Goal: Information Seeking & Learning: Learn about a topic

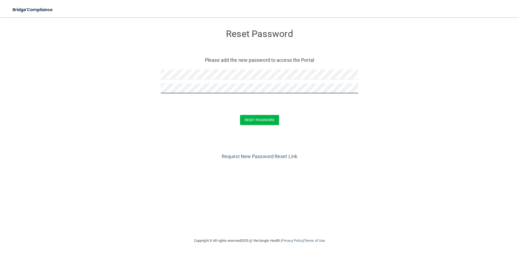
click at [240, 115] on button "Reset Password" at bounding box center [259, 120] width 39 height 10
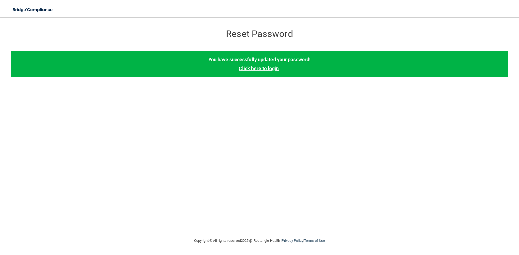
click at [266, 69] on link "Click here to login" at bounding box center [259, 69] width 40 height 6
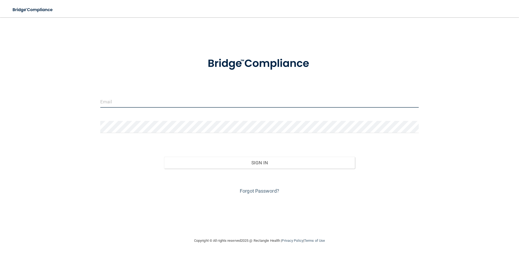
click at [220, 96] on input "email" at bounding box center [259, 102] width 318 height 12
drag, startPoint x: 144, startPoint y: 100, endPoint x: 146, endPoint y: 103, distance: 3.2
click at [145, 101] on input "email" at bounding box center [259, 102] width 318 height 12
type input "[EMAIL_ADDRESS][DOMAIN_NAME]"
click at [164, 157] on button "Sign In" at bounding box center [259, 163] width 191 height 12
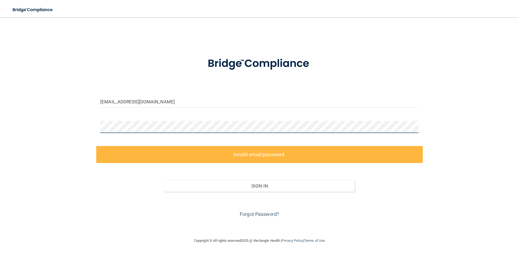
click at [95, 121] on div "[EMAIL_ADDRESS][DOMAIN_NAME] Invalid email/password. You don't have permission …" at bounding box center [259, 128] width 497 height 210
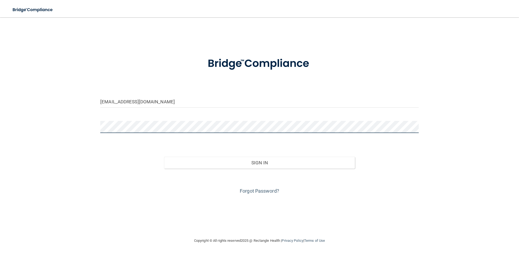
click at [164, 157] on button "Sign In" at bounding box center [259, 163] width 191 height 12
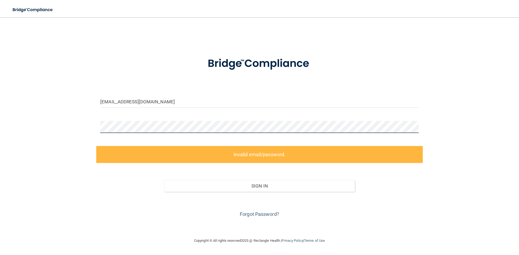
click at [79, 118] on div "[EMAIL_ADDRESS][DOMAIN_NAME] Invalid email/password. You don't have permission …" at bounding box center [259, 128] width 497 height 210
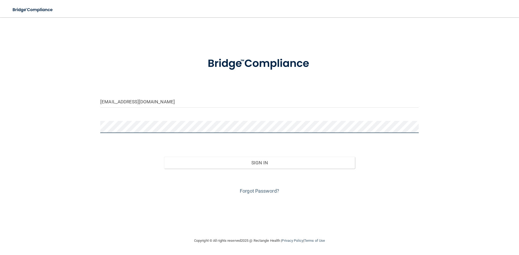
click at [164, 157] on button "Sign In" at bounding box center [259, 163] width 191 height 12
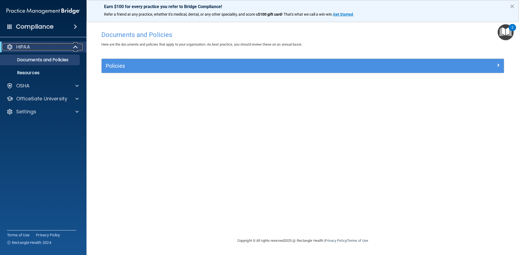
click at [74, 47] on span at bounding box center [76, 47] width 5 height 6
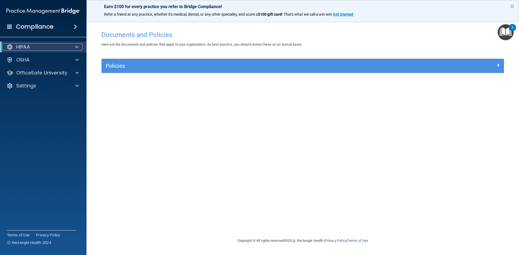
click at [74, 47] on div at bounding box center [75, 47] width 13 height 6
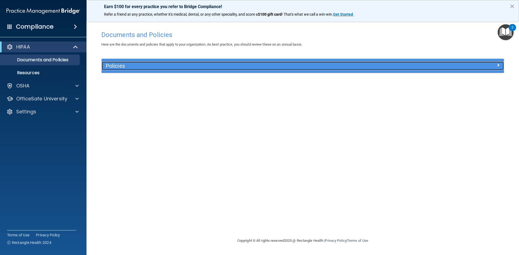
click at [142, 64] on h5 "Policies" at bounding box center [252, 66] width 293 height 6
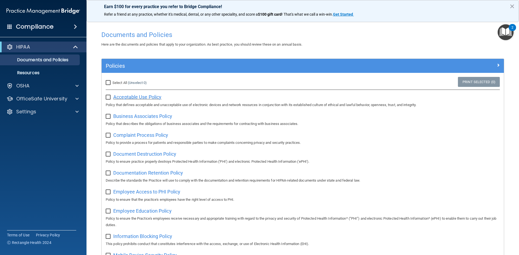
click at [129, 99] on span "Acceptable Use Policy" at bounding box center [137, 97] width 48 height 6
click at [21, 87] on p "OSHA" at bounding box center [23, 86] width 14 height 6
click at [110, 83] on input "Select All (Unselect 0) Unselect All" at bounding box center [109, 83] width 6 height 4
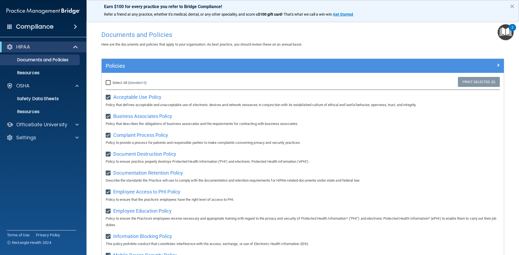
checkbox input "true"
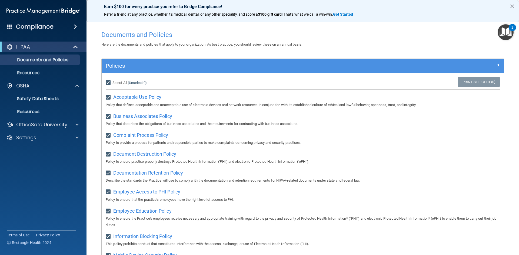
checkbox input "true"
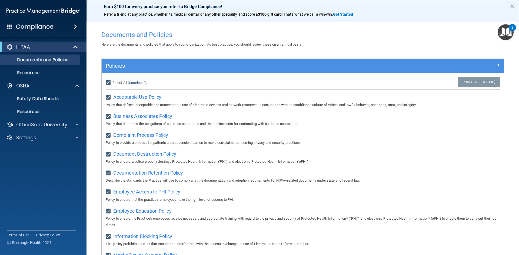
checkbox input "true"
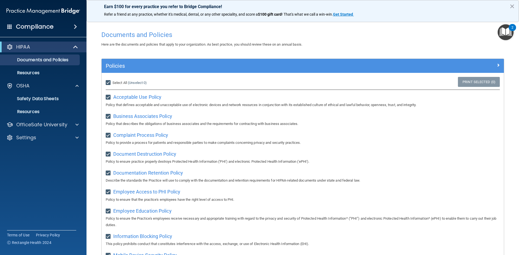
checkbox input "true"
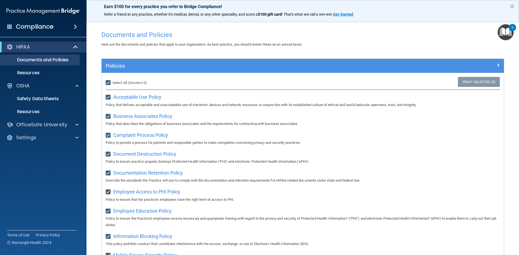
checkbox input "true"
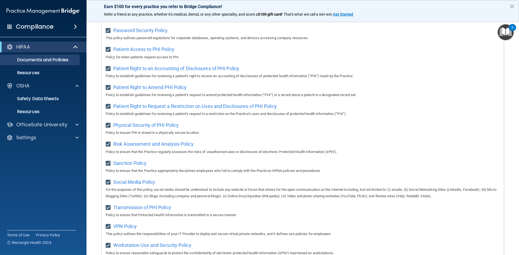
scroll to position [287, 0]
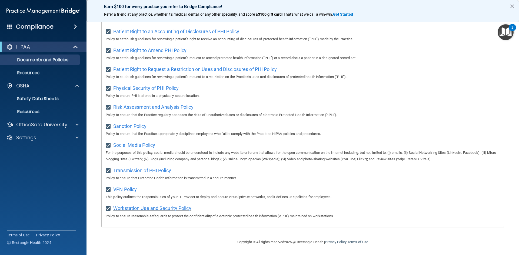
click at [164, 210] on span "Workstation Use and Security Policy" at bounding box center [152, 209] width 78 height 6
click at [57, 47] on div "HIPAA" at bounding box center [35, 47] width 67 height 6
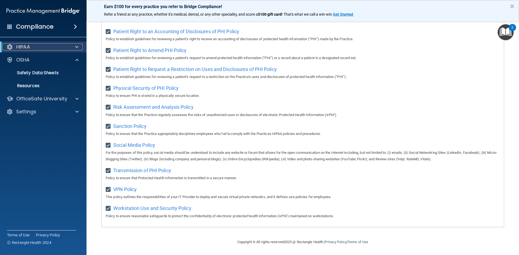
click at [67, 46] on div "HIPAA" at bounding box center [35, 47] width 67 height 6
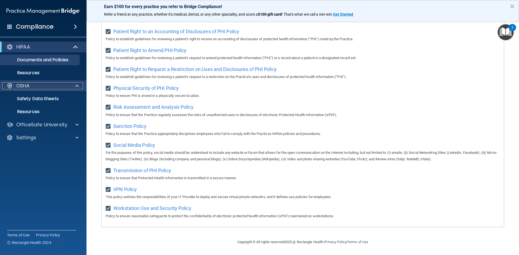
click at [35, 85] on div "OSHA" at bounding box center [35, 86] width 67 height 6
click at [33, 97] on p "Safety Data Sheets" at bounding box center [41, 98] width 74 height 5
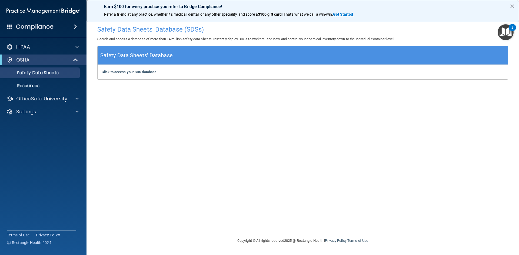
click at [133, 55] on h5 "Safety Data Sheets' Database" at bounding box center [136, 55] width 72 height 9
click at [141, 72] on b "Click to access your SDS database" at bounding box center [129, 72] width 55 height 4
click at [123, 55] on h5 "Safety Data Sheets' Database" at bounding box center [136, 55] width 72 height 9
click at [501, 34] on img "Open Resource Center, 2 new notifications" at bounding box center [505, 32] width 16 height 16
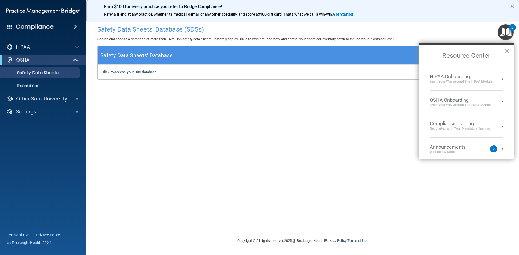
click at [445, 77] on div "HIPAA Onboarding" at bounding box center [461, 77] width 62 height 6
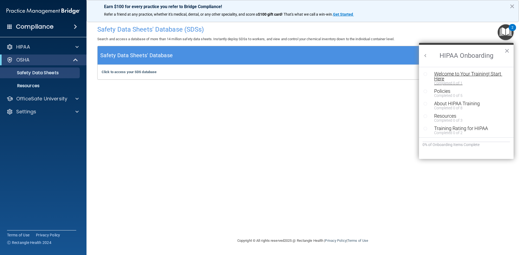
click at [442, 76] on div "Welcome to Your Training! Start Here" at bounding box center [468, 77] width 68 height 10
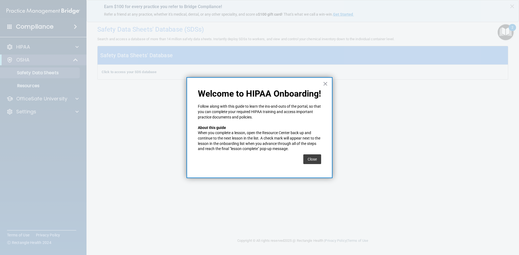
click at [245, 92] on p "Welcome to HIPAA Onboarding!" at bounding box center [259, 94] width 123 height 10
click at [310, 159] on button "Close" at bounding box center [312, 160] width 18 height 10
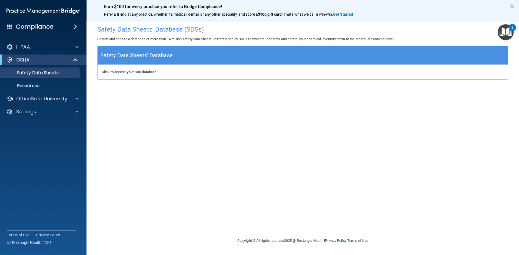
click at [507, 34] on img "Open Resource Center, 2 new notifications" at bounding box center [505, 32] width 16 height 16
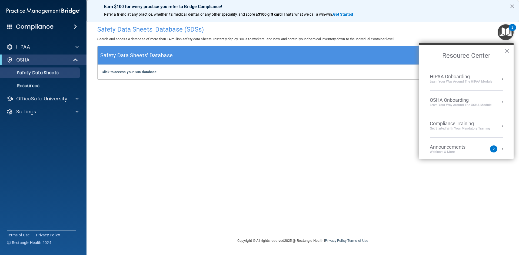
click at [461, 78] on div "HIPAA Onboarding" at bounding box center [461, 77] width 62 height 6
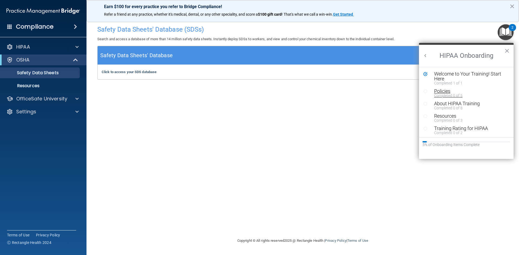
click at [445, 92] on div "Policies" at bounding box center [468, 91] width 68 height 5
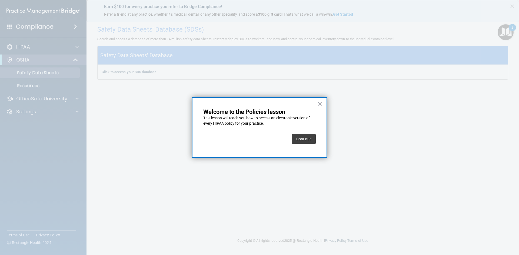
click at [308, 135] on button "Continue" at bounding box center [304, 139] width 24 height 10
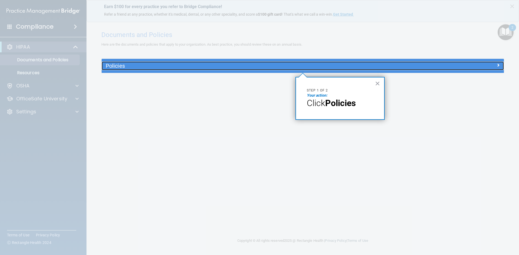
click at [273, 62] on div "Policies" at bounding box center [253, 66] width 302 height 9
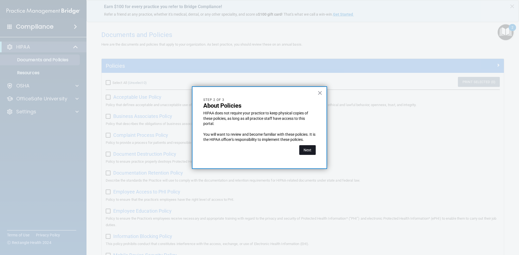
click at [308, 152] on button "Next" at bounding box center [307, 150] width 16 height 10
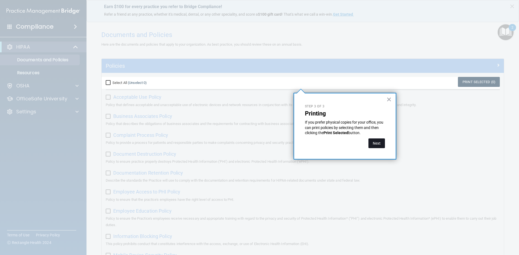
click at [384, 142] on button "Next" at bounding box center [376, 144] width 16 height 10
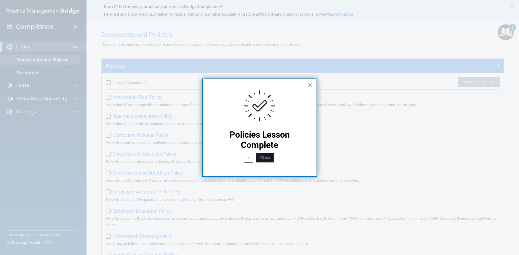
click at [269, 157] on button "Close" at bounding box center [265, 158] width 18 height 10
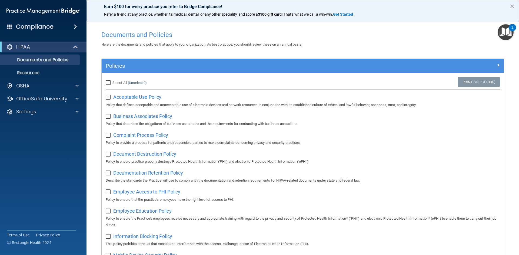
click at [500, 36] on img "Open Resource Center, 2 new notifications" at bounding box center [505, 32] width 16 height 16
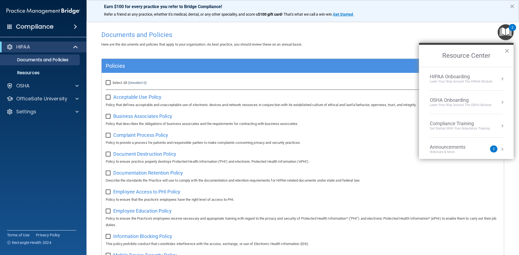
click at [451, 77] on div "HIPAA Onboarding" at bounding box center [461, 77] width 62 height 6
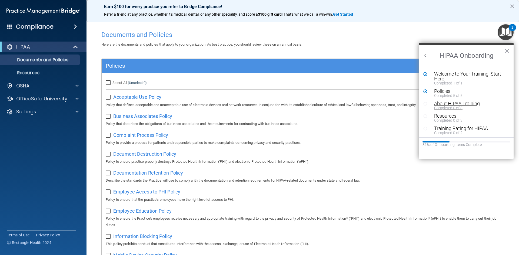
click at [441, 105] on div "About HIPAA Training" at bounding box center [468, 103] width 68 height 5
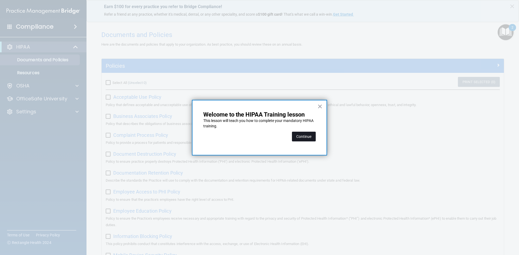
click at [311, 136] on button "Continue" at bounding box center [304, 137] width 24 height 10
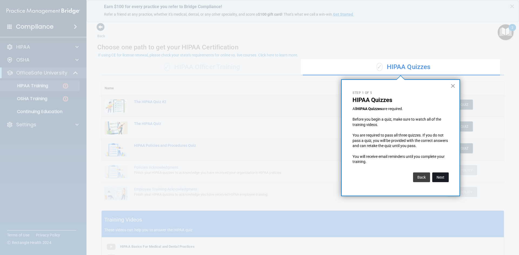
click at [434, 178] on button "Next" at bounding box center [440, 178] width 16 height 10
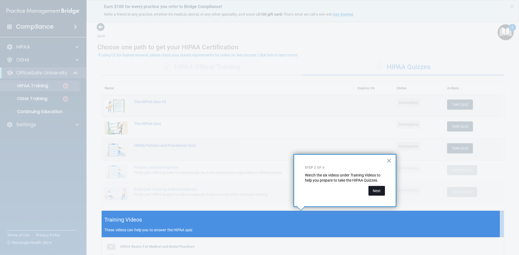
click at [376, 193] on button "Next" at bounding box center [376, 191] width 16 height 10
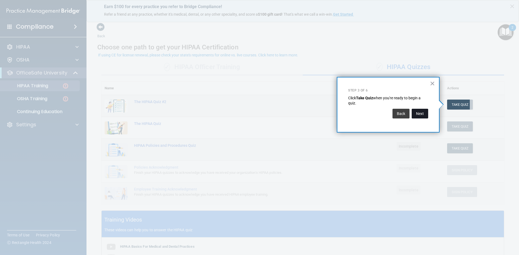
click at [426, 113] on button "Next" at bounding box center [419, 114] width 16 height 10
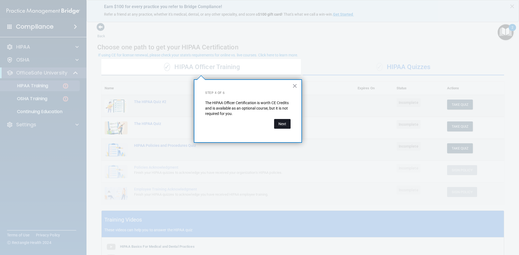
click at [289, 123] on button "Next" at bounding box center [282, 124] width 16 height 10
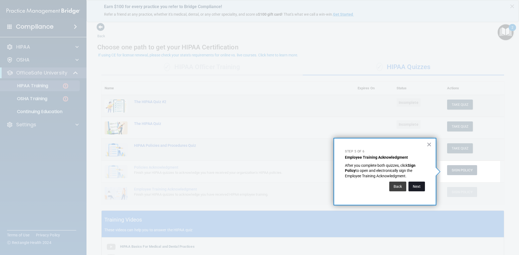
click at [419, 186] on button "Next" at bounding box center [416, 187] width 16 height 10
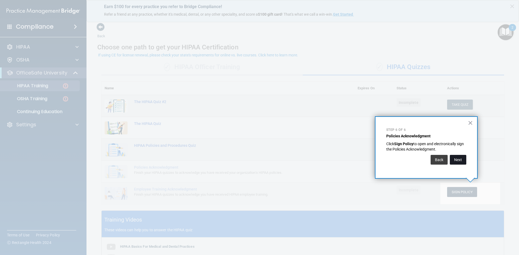
click at [460, 160] on button "Next" at bounding box center [458, 160] width 16 height 10
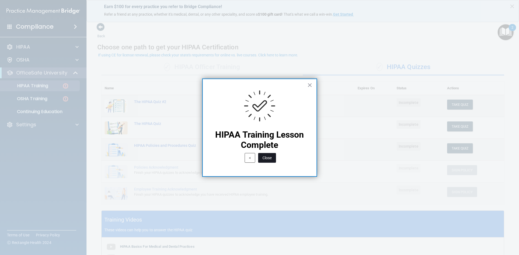
click at [266, 153] on button "Close" at bounding box center [267, 158] width 18 height 10
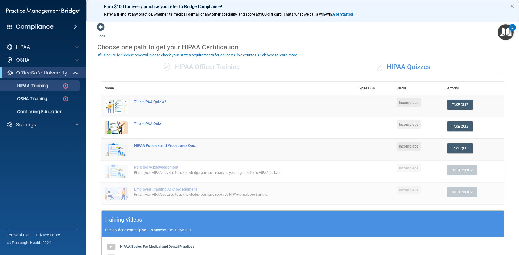
click at [499, 34] on img "Open Resource Center, 2 new notifications" at bounding box center [505, 32] width 16 height 16
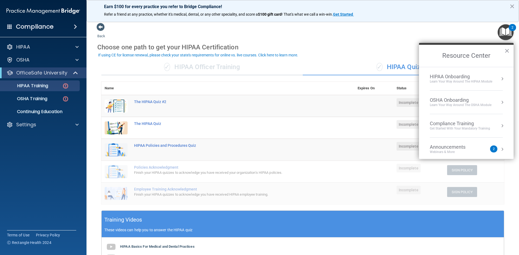
click at [458, 76] on div "HIPAA Onboarding" at bounding box center [461, 77] width 62 height 6
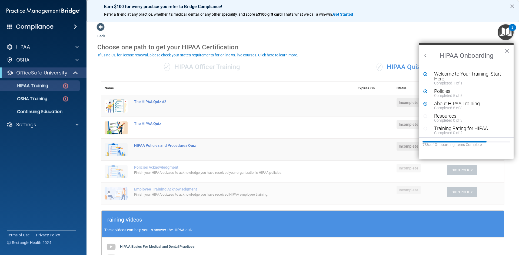
scroll to position [1, 0]
click at [450, 118] on div "Completed 0 of 3" at bounding box center [468, 120] width 68 height 4
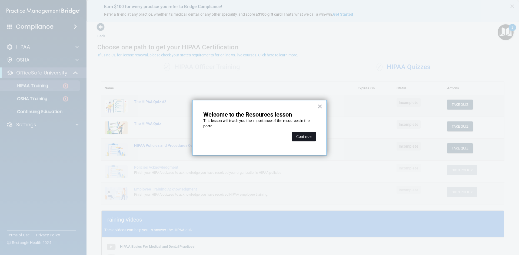
click at [308, 135] on button "Continue" at bounding box center [304, 137] width 24 height 10
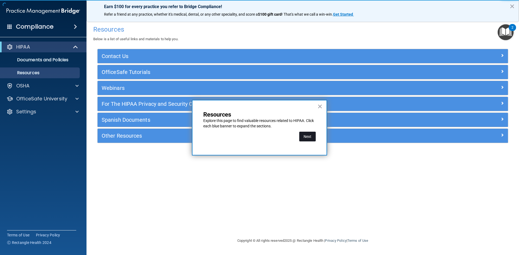
click at [308, 135] on button "Next" at bounding box center [307, 137] width 16 height 10
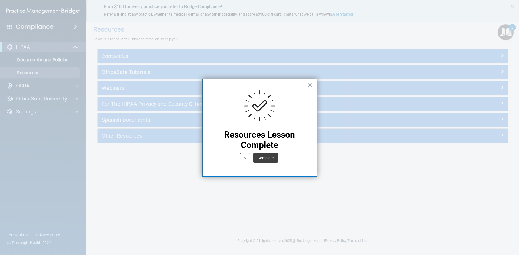
click at [269, 159] on button "Complete" at bounding box center [265, 158] width 25 height 10
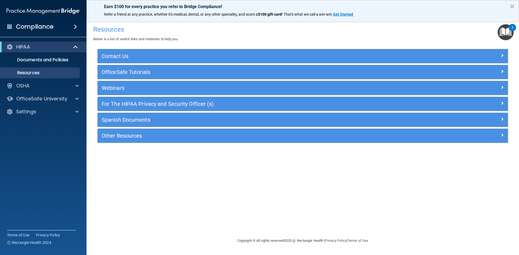
click at [507, 34] on img "Open Resource Center, 2 new notifications" at bounding box center [505, 32] width 16 height 16
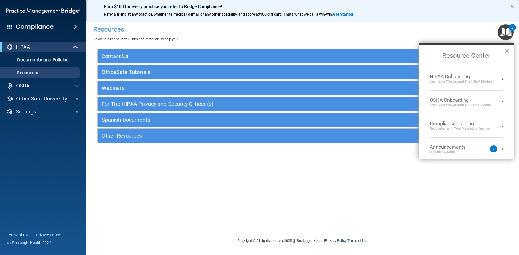
click at [457, 75] on div "HIPAA Onboarding" at bounding box center [461, 77] width 62 height 6
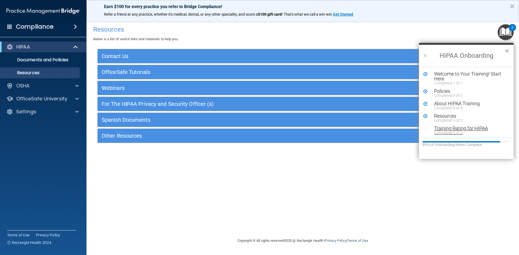
click at [443, 126] on div "Training Rating for HIPAA" at bounding box center [468, 128] width 68 height 5
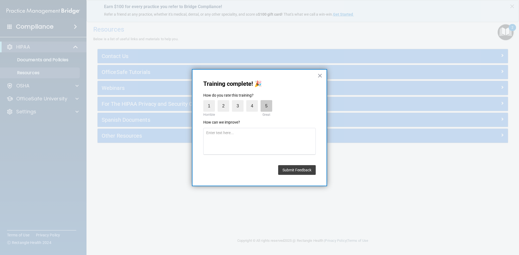
click at [268, 109] on label "5" at bounding box center [266, 106] width 12 height 12
click at [254, 102] on input "5" at bounding box center [254, 102] width 0 height 0
click at [285, 166] on button "Submit Feedback" at bounding box center [297, 170] width 38 height 10
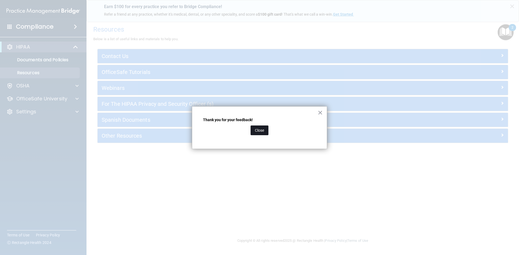
click at [264, 130] on button "Close" at bounding box center [259, 131] width 18 height 10
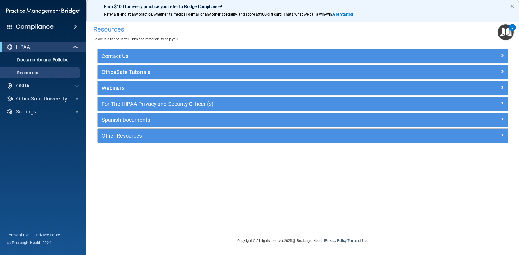
click at [510, 36] on img "Open Resource Center, 2 new notifications" at bounding box center [505, 32] width 16 height 16
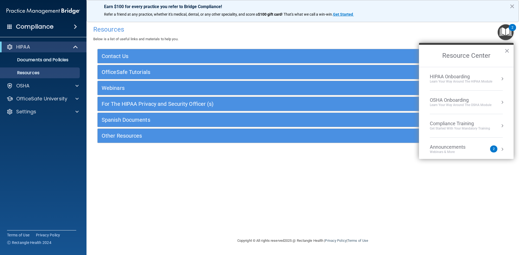
click at [454, 75] on div "HIPAA Onboarding" at bounding box center [461, 77] width 62 height 6
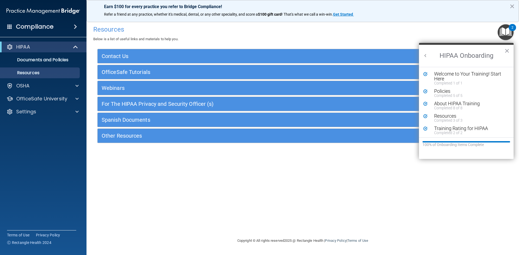
click at [370, 195] on div "Resources Below is a list of useful links and materials to help you. Contact Us…" at bounding box center [302, 128] width 411 height 210
click at [33, 49] on div "HIPAA" at bounding box center [35, 47] width 67 height 6
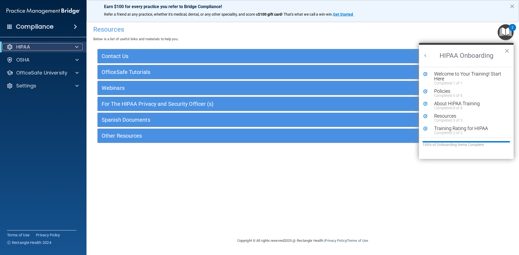
click at [33, 48] on div "HIPAA" at bounding box center [35, 47] width 67 height 6
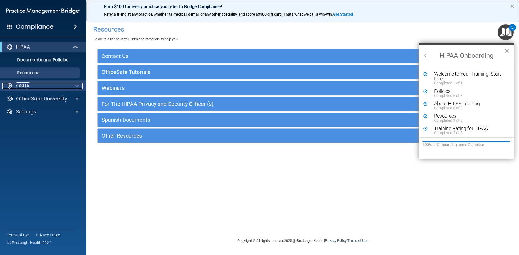
click at [45, 85] on div "OSHA" at bounding box center [35, 86] width 67 height 6
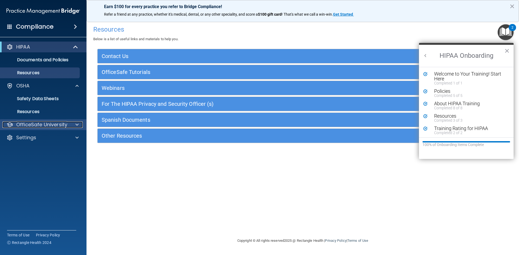
click at [38, 124] on p "OfficeSafe University" at bounding box center [41, 125] width 51 height 6
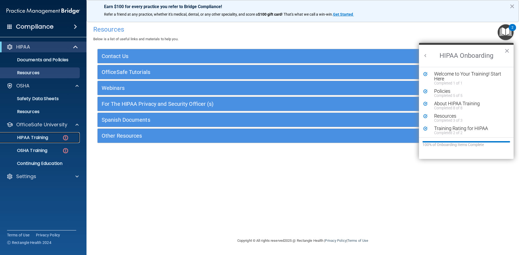
click at [35, 134] on link "HIPAA Training" at bounding box center [37, 137] width 85 height 11
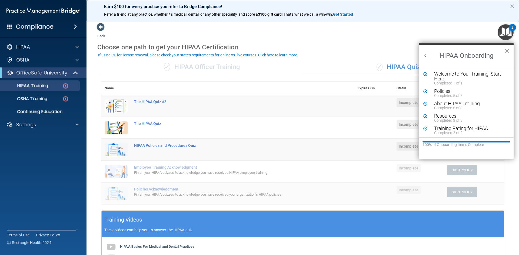
click at [506, 51] on button "×" at bounding box center [506, 50] width 5 height 9
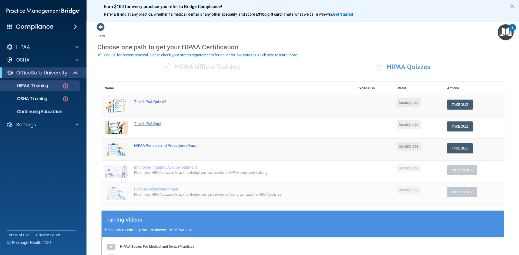
click at [142, 123] on div "The HIPAA Quiz" at bounding box center [230, 124] width 193 height 4
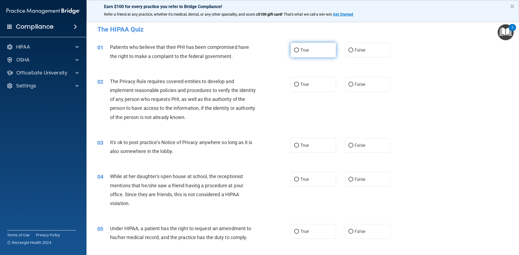
click at [291, 55] on label "True" at bounding box center [312, 50] width 45 height 15
click at [294, 52] on input "True" at bounding box center [296, 50] width 5 height 4
radio input "true"
